Goal: Information Seeking & Learning: Learn about a topic

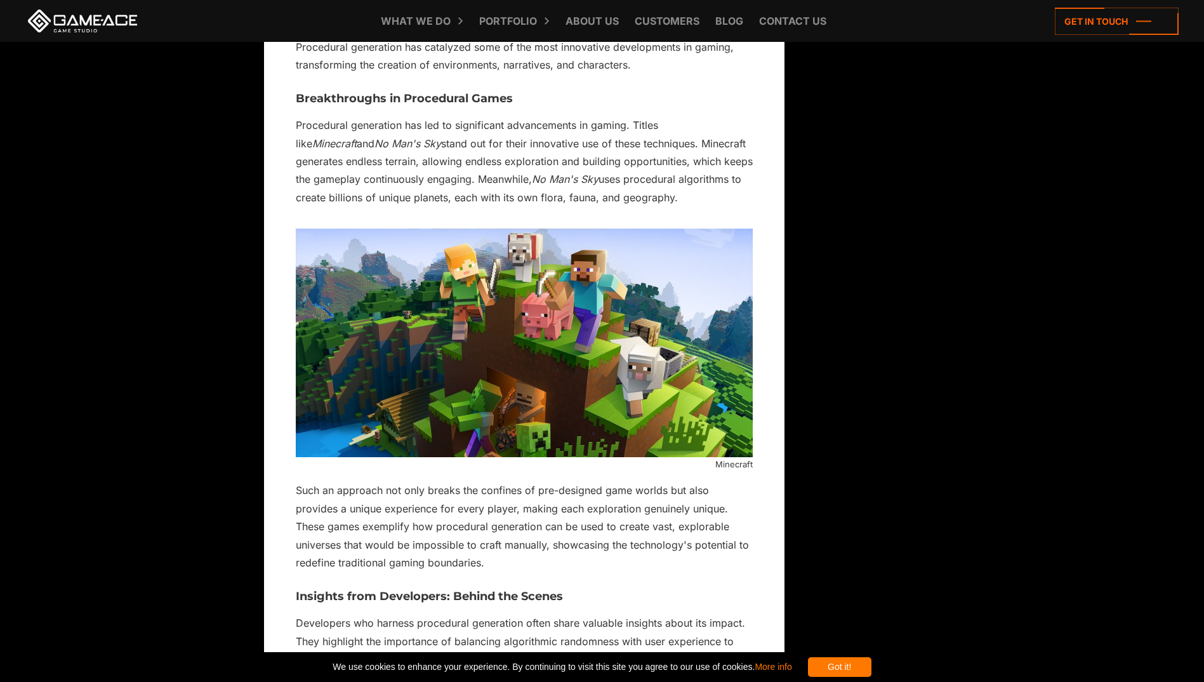
scroll to position [4379, 0]
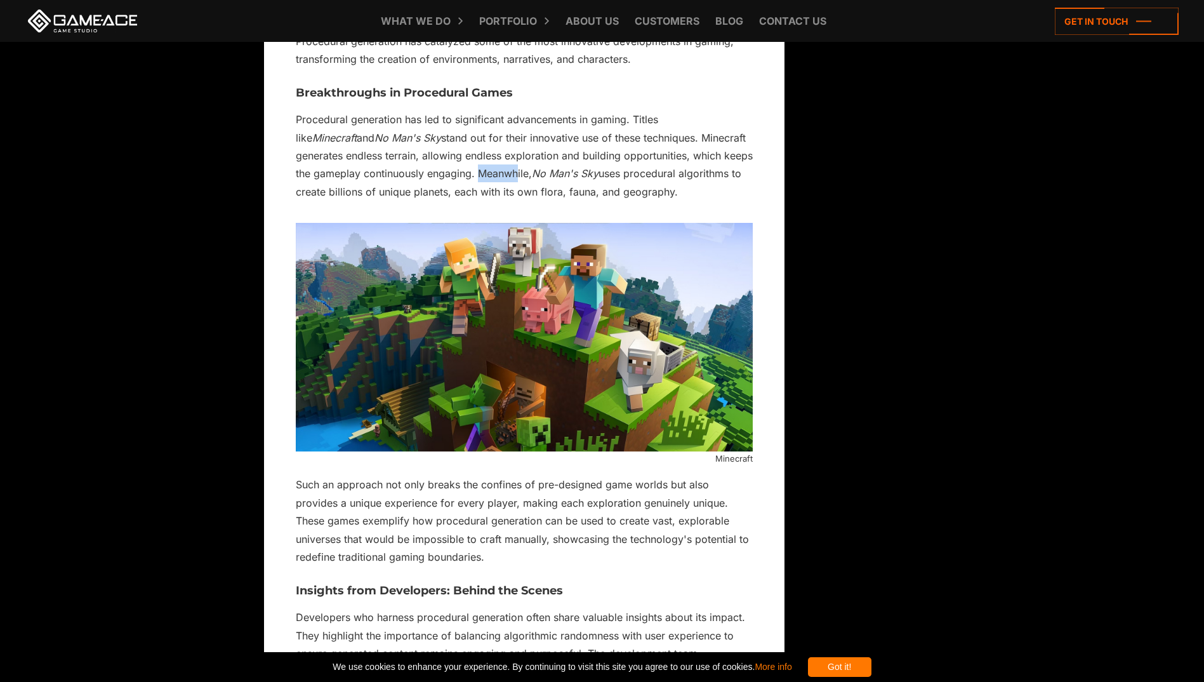
drag, startPoint x: 470, startPoint y: 148, endPoint x: 509, endPoint y: 152, distance: 39.5
click at [506, 152] on p "Procedural generation has led to significant advancements in gaming. Titles lik…" at bounding box center [524, 155] width 457 height 90
drag, startPoint x: 509, startPoint y: 152, endPoint x: 530, endPoint y: 161, distance: 22.7
click at [532, 167] on em "No Man's Sky" at bounding box center [565, 173] width 67 height 13
drag, startPoint x: 322, startPoint y: 172, endPoint x: 465, endPoint y: 164, distance: 143.0
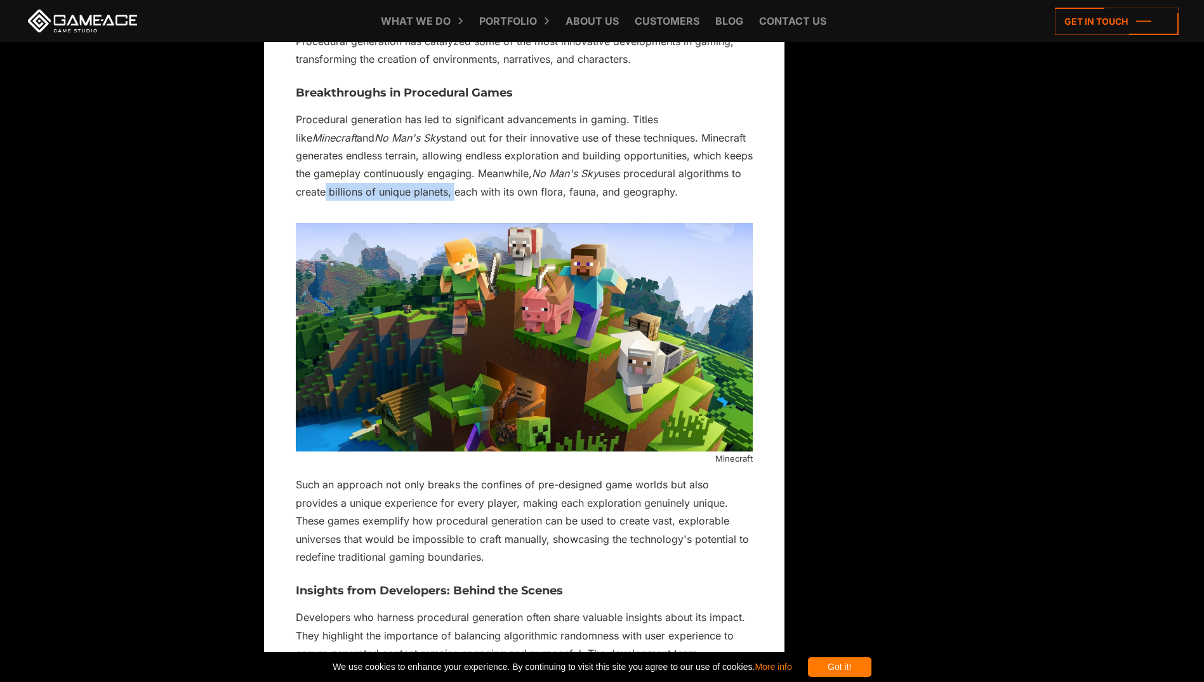
click at [462, 164] on p "Procedural generation has led to significant advancements in gaming. Titles lik…" at bounding box center [524, 155] width 457 height 90
drag, startPoint x: 465, startPoint y: 164, endPoint x: 500, endPoint y: 175, distance: 37.1
click at [500, 175] on p "Procedural generation has led to significant advancements in gaming. Titles lik…" at bounding box center [524, 155] width 457 height 90
drag, startPoint x: 520, startPoint y: 174, endPoint x: 572, endPoint y: 171, distance: 51.5
click at [567, 172] on p "Procedural generation has led to significant advancements in gaming. Titles lik…" at bounding box center [524, 155] width 457 height 90
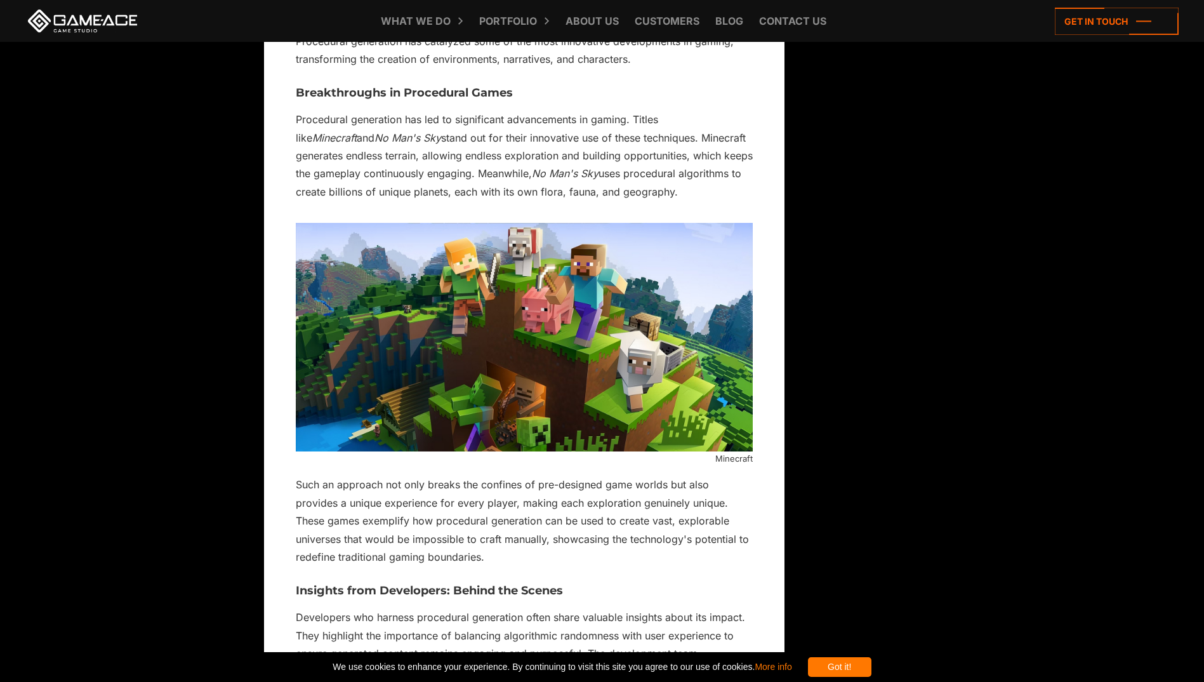
drag, startPoint x: 572, startPoint y: 171, endPoint x: 616, endPoint y: 171, distance: 44.4
click at [616, 171] on p "Procedural generation has led to significant advancements in gaming. Titles lik…" at bounding box center [524, 155] width 457 height 90
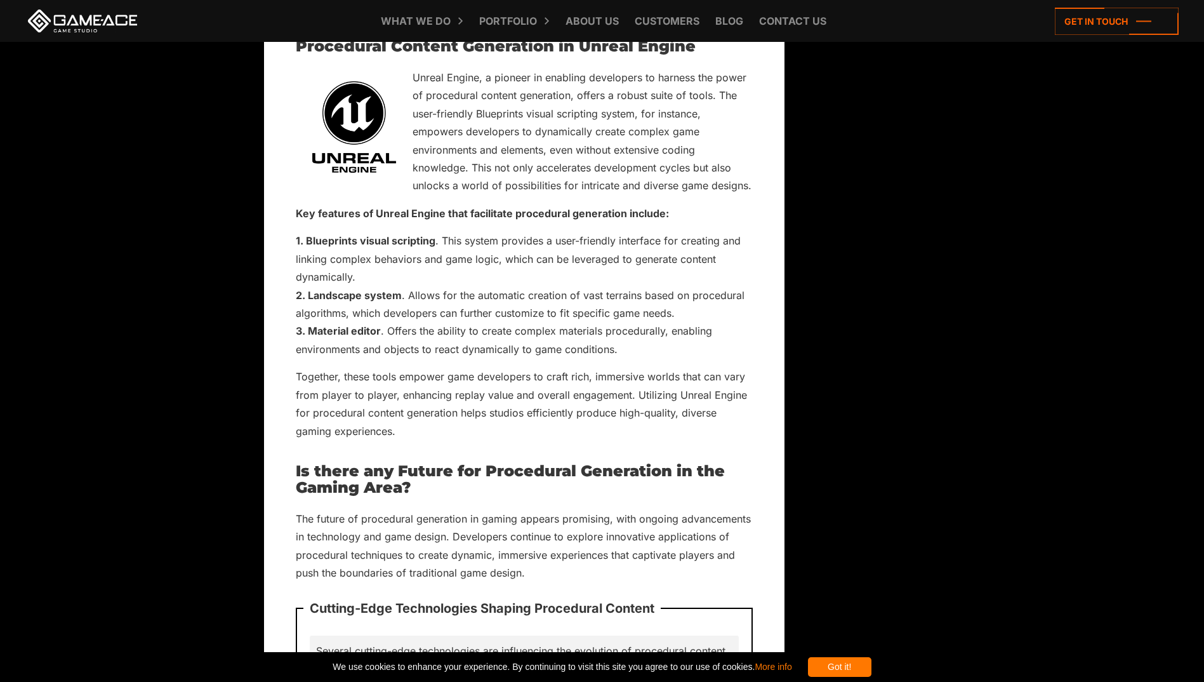
scroll to position [6283, 0]
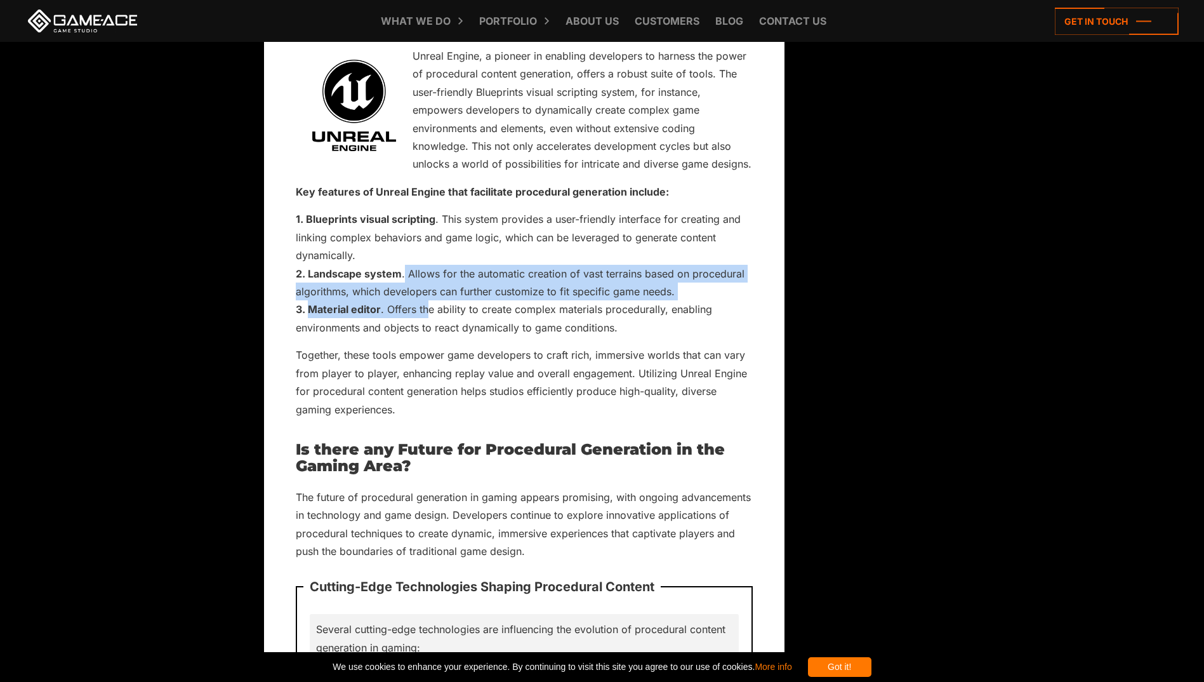
drag, startPoint x: 411, startPoint y: 249, endPoint x: 428, endPoint y: 267, distance: 24.7
click at [428, 267] on ol "Blueprints visual scripting . This system provides a user-friendly interface fo…" at bounding box center [524, 273] width 457 height 126
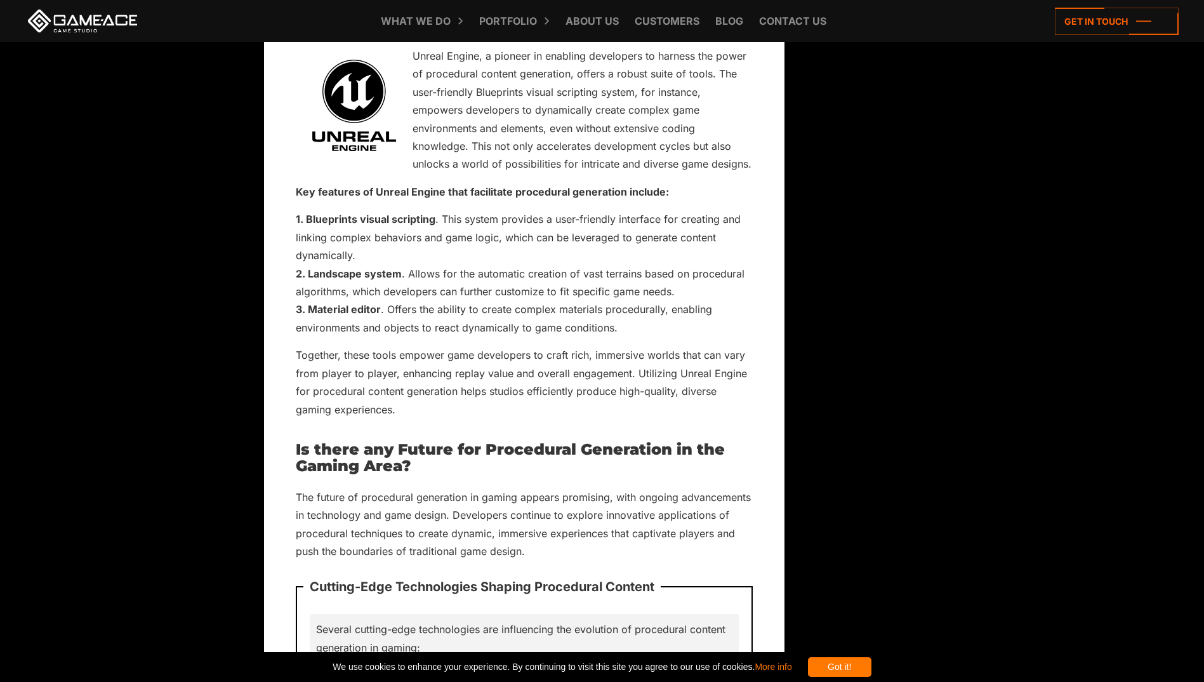
drag, startPoint x: 428, startPoint y: 267, endPoint x: 440, endPoint y: 317, distance: 51.6
click at [440, 346] on p "Together, these tools empower game developers to craft rich, immersive worlds t…" at bounding box center [524, 382] width 457 height 72
drag, startPoint x: 402, startPoint y: 257, endPoint x: 462, endPoint y: 259, distance: 60.3
click at [462, 265] on li "Landscape system . Allows for the automatic creation of vast terrains based on …" at bounding box center [524, 283] width 457 height 36
drag, startPoint x: 462, startPoint y: 259, endPoint x: 502, endPoint y: 275, distance: 43.3
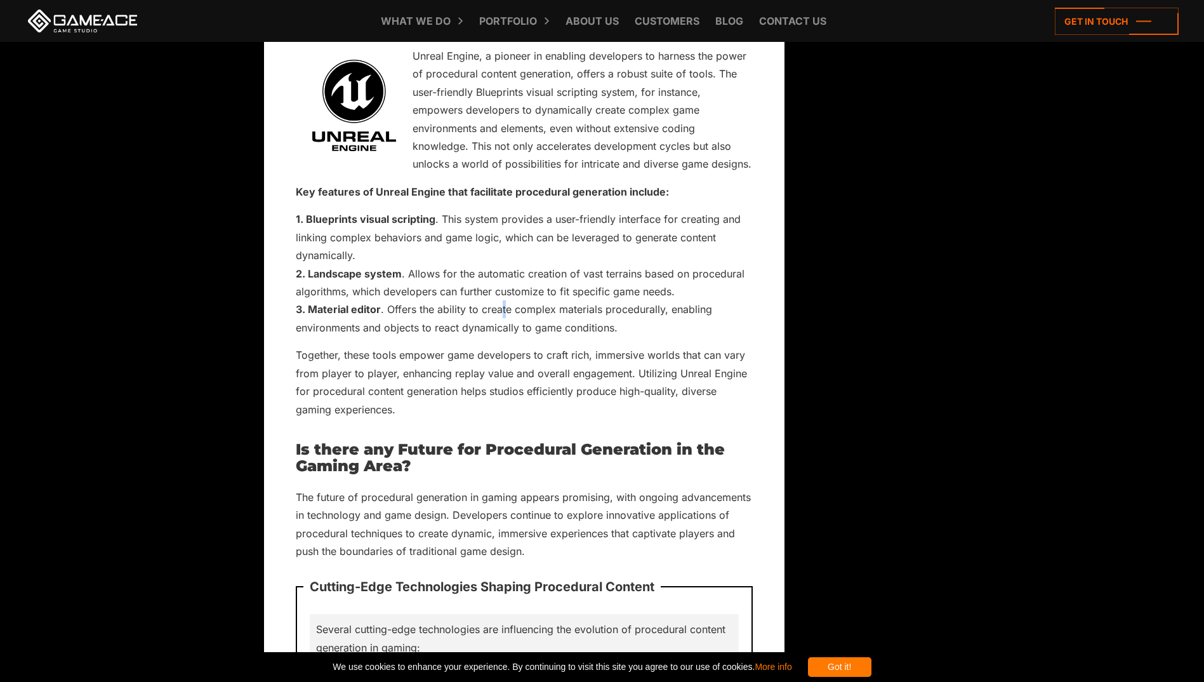
click at [502, 300] on li "Material editor . Offers the ability to create complex materials procedurally, …" at bounding box center [524, 318] width 457 height 36
drag, startPoint x: 502, startPoint y: 275, endPoint x: 438, endPoint y: 259, distance: 66.2
click at [438, 265] on li "Landscape system . Allows for the automatic creation of vast terrains based on …" at bounding box center [524, 283] width 457 height 36
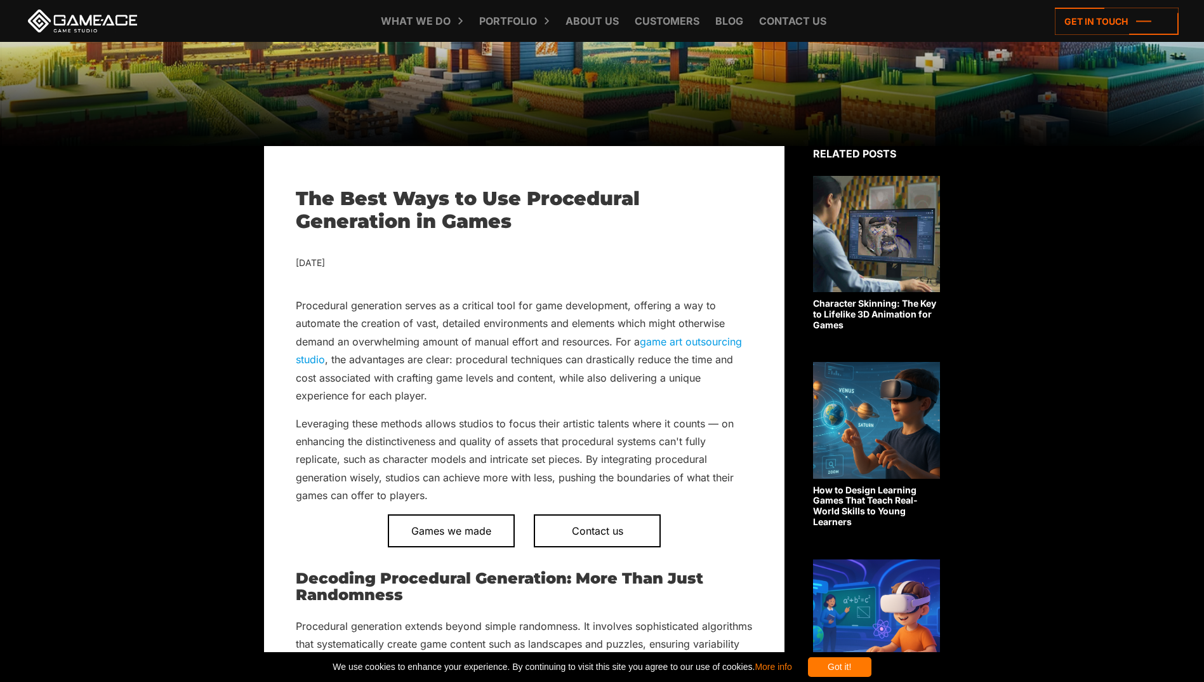
scroll to position [88, 0]
